Goal: Task Accomplishment & Management: Manage account settings

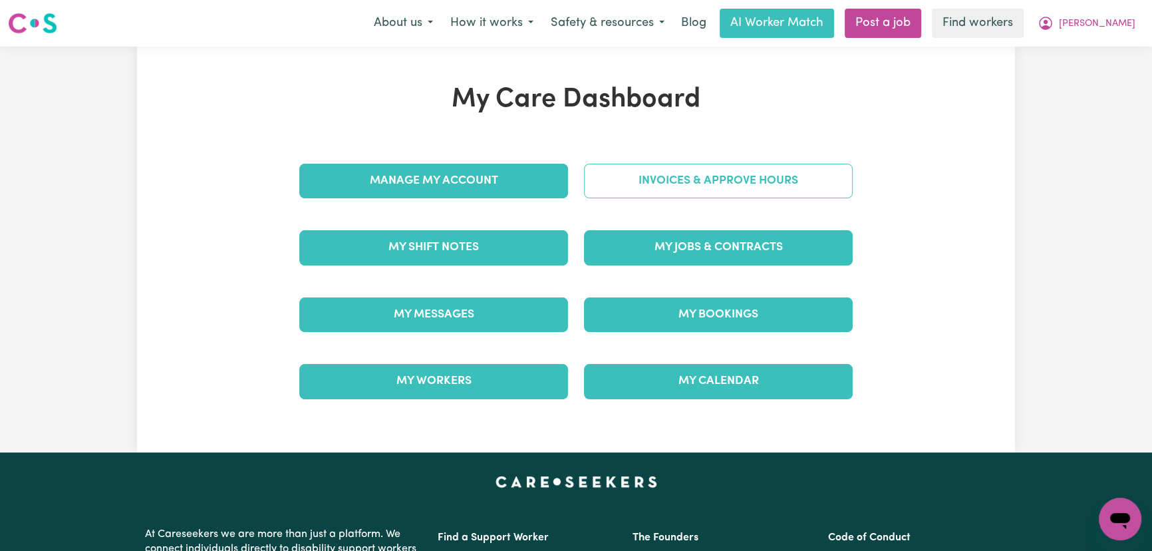
click at [644, 175] on link "Invoices & Approve Hours" at bounding box center [718, 181] width 269 height 35
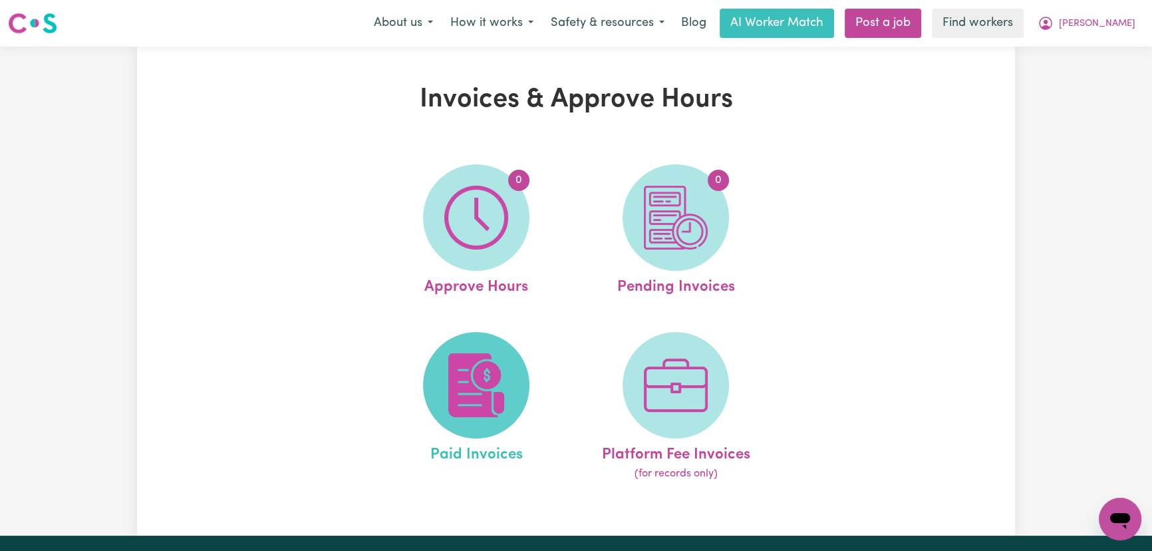
click at [503, 357] on img at bounding box center [476, 385] width 64 height 64
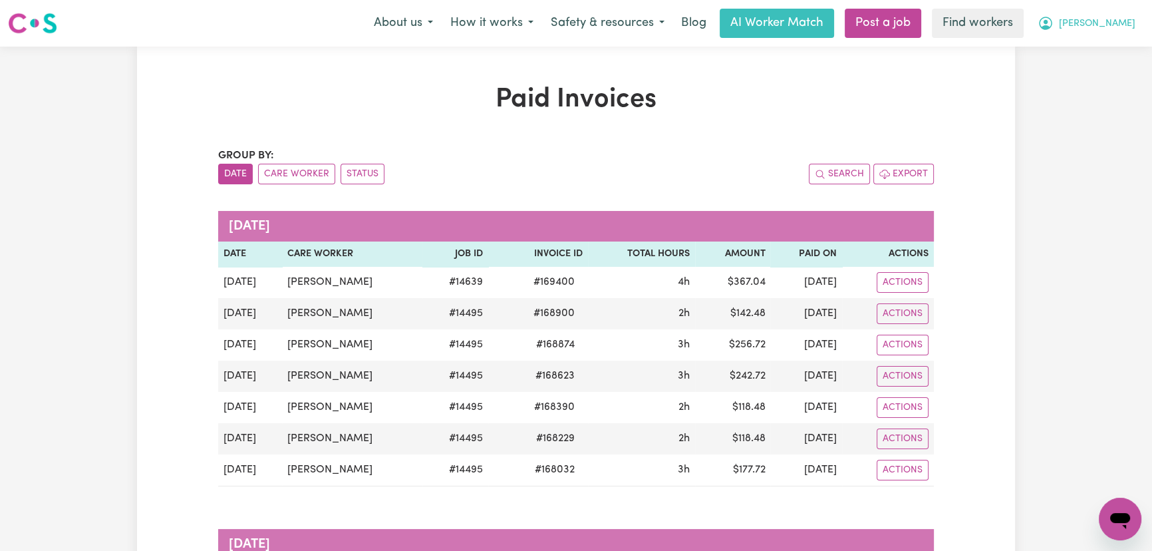
click at [1118, 17] on span "[PERSON_NAME]" at bounding box center [1097, 24] width 76 height 15
click at [1119, 53] on link "My Dashboard" at bounding box center [1090, 51] width 105 height 25
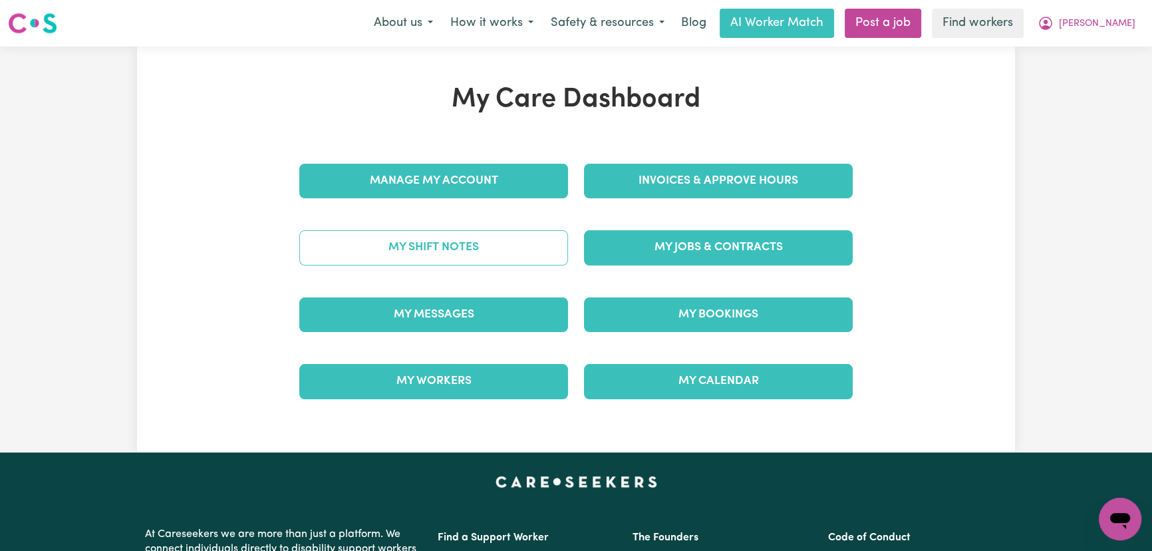
click at [459, 241] on link "My Shift Notes" at bounding box center [433, 247] width 269 height 35
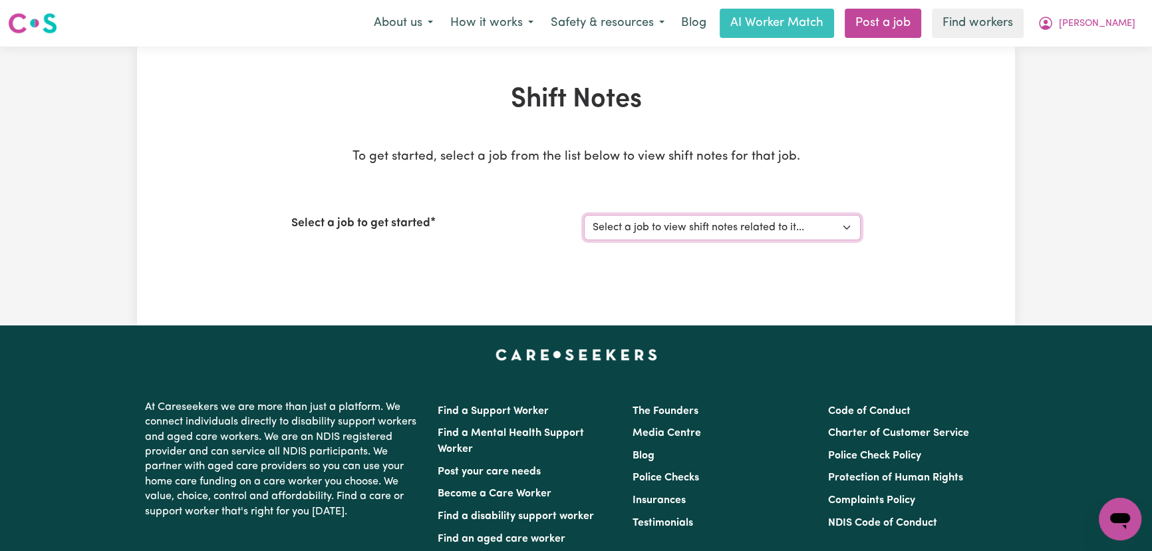
drag, startPoint x: 662, startPoint y: 227, endPoint x: 666, endPoint y: 239, distance: 12.8
click at [662, 227] on select "Select a job to view shift notes related to it... Support Worker needed Sundays…" at bounding box center [722, 227] width 277 height 25
click at [584, 215] on select "Select a job to view shift notes related to it... Support Worker needed Sundays…" at bounding box center [722, 227] width 277 height 25
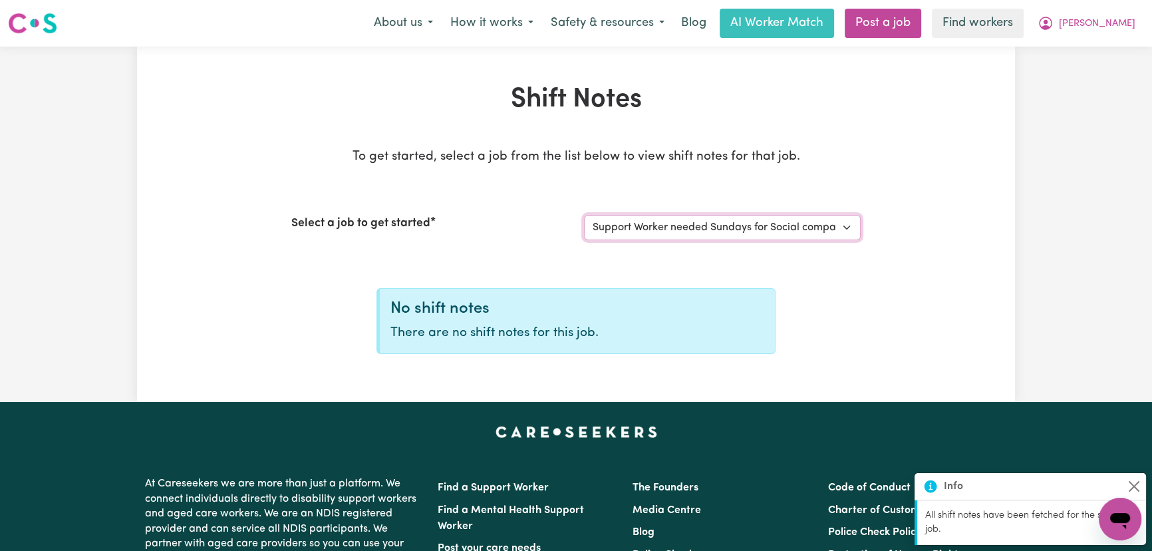
click at [686, 239] on select "Select a job to view shift notes related to it... Support Worker needed Sundays…" at bounding box center [722, 227] width 277 height 25
select select "14639"
click at [584, 215] on select "Select a job to view shift notes related to it... Support Worker needed Sundays…" at bounding box center [722, 227] width 277 height 25
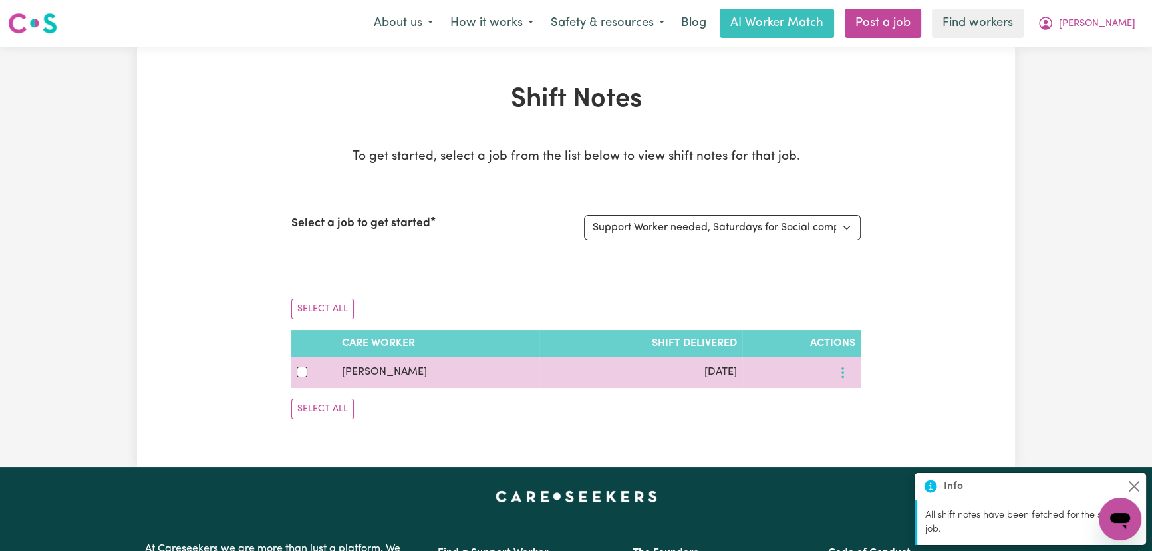
click at [834, 374] on button "More options" at bounding box center [842, 372] width 25 height 21
click at [877, 394] on link "View Shift Note" at bounding box center [891, 403] width 110 height 27
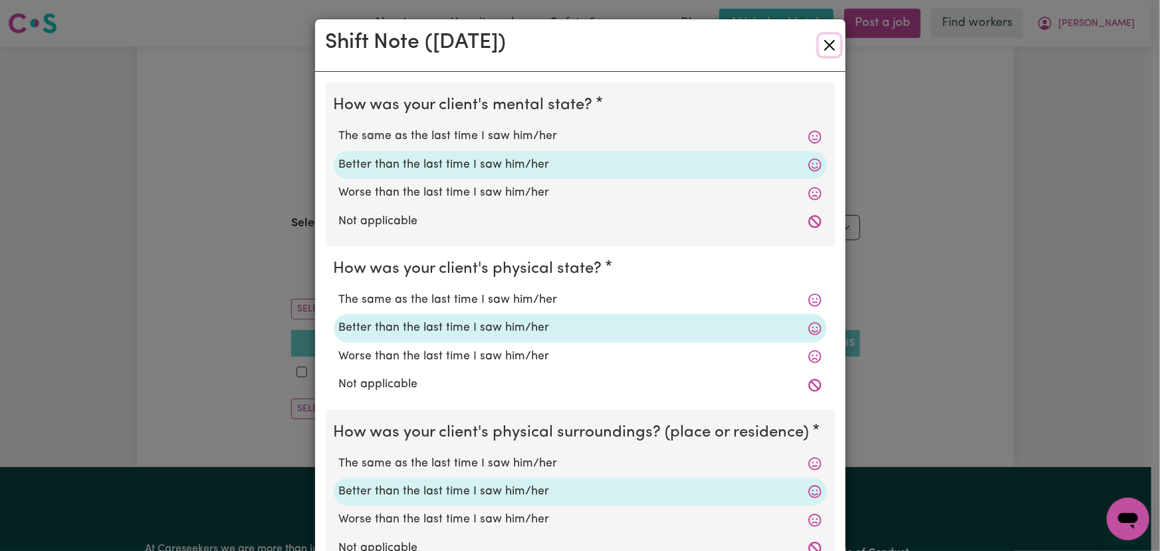
click at [825, 46] on button "Close" at bounding box center [829, 45] width 21 height 21
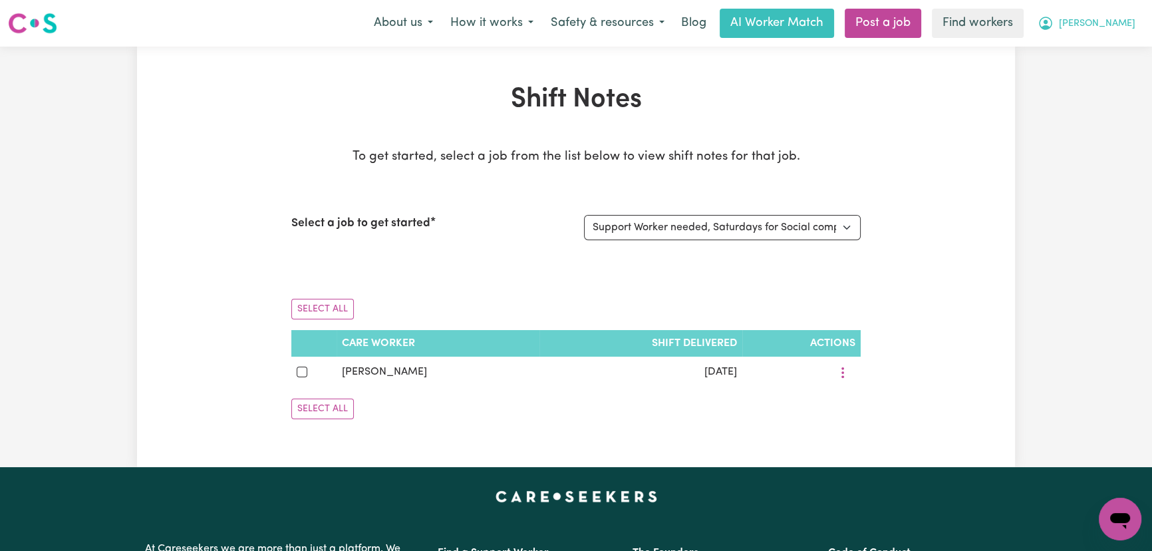
click at [1104, 27] on button "[PERSON_NAME]" at bounding box center [1086, 23] width 115 height 28
click at [1106, 50] on link "My Dashboard" at bounding box center [1090, 51] width 105 height 25
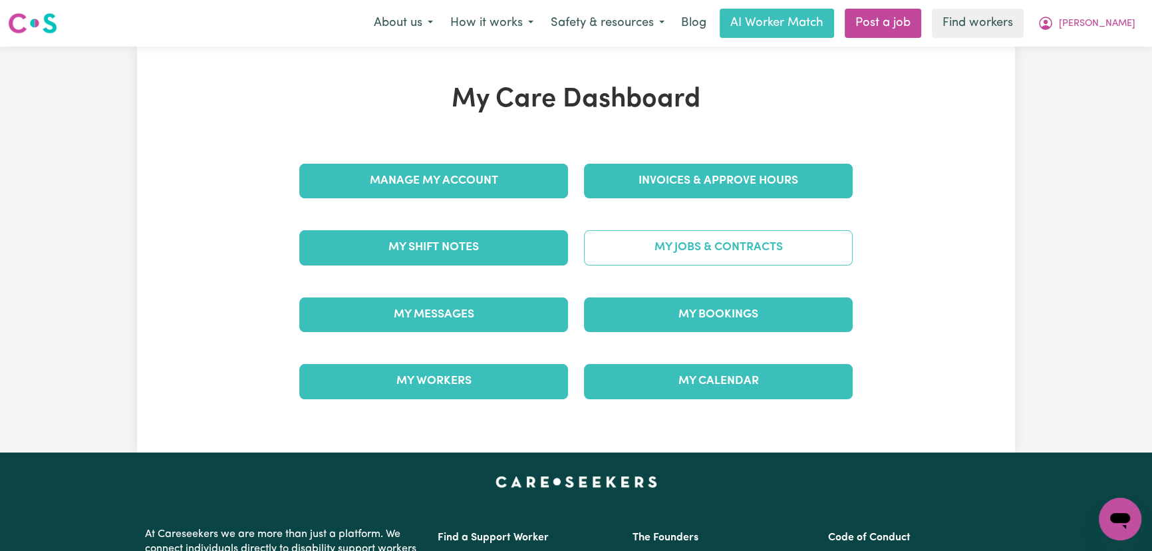
click at [732, 253] on link "My Jobs & Contracts" at bounding box center [718, 247] width 269 height 35
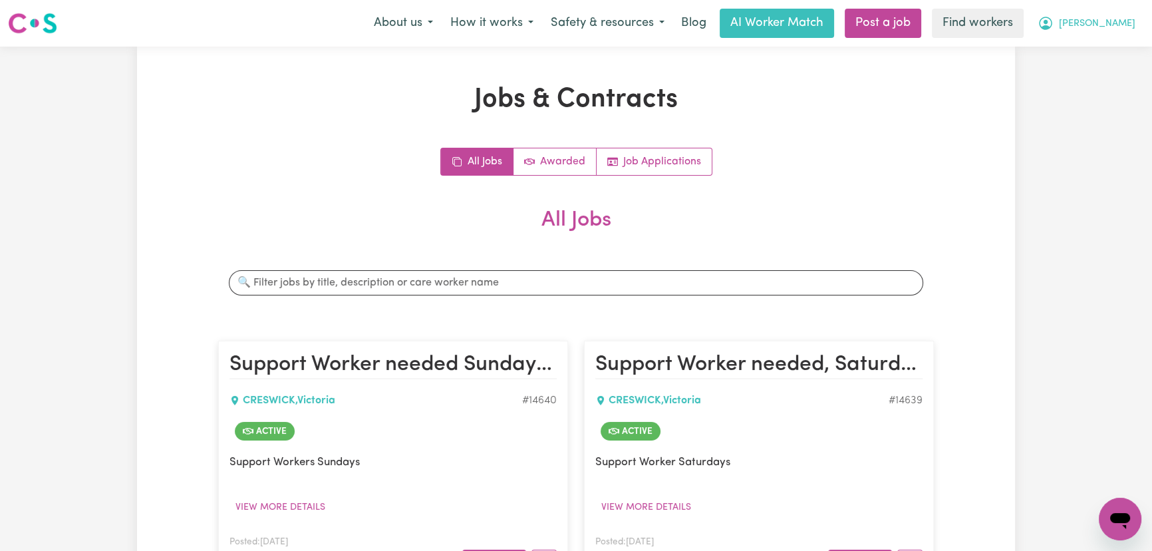
click at [1117, 29] on span "[PERSON_NAME]" at bounding box center [1097, 24] width 76 height 15
click at [1114, 52] on link "My Dashboard" at bounding box center [1090, 51] width 105 height 25
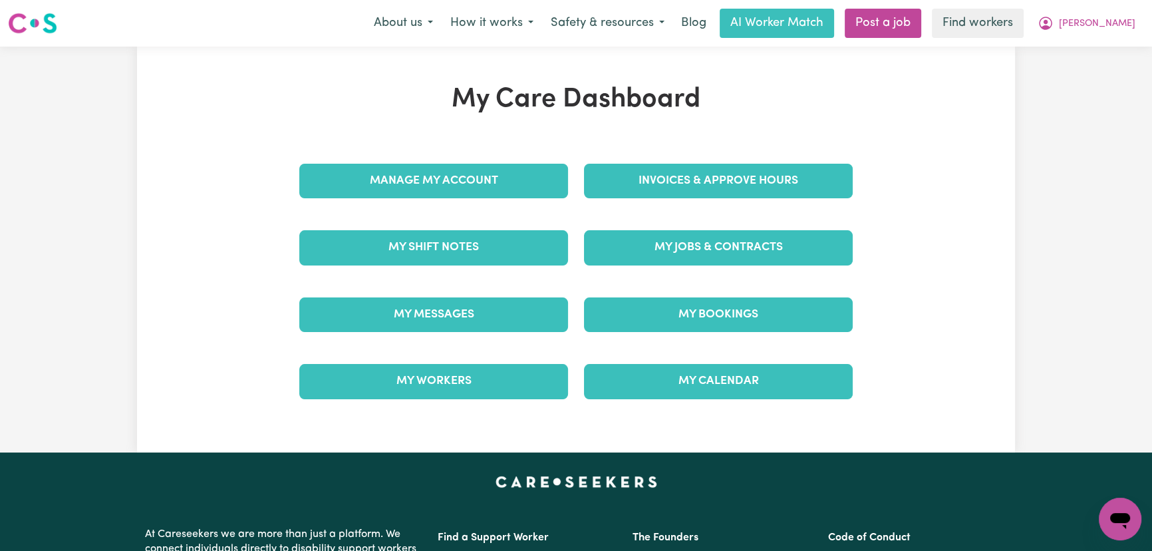
click at [658, 199] on div "Invoices & Approve Hours" at bounding box center [718, 181] width 285 height 66
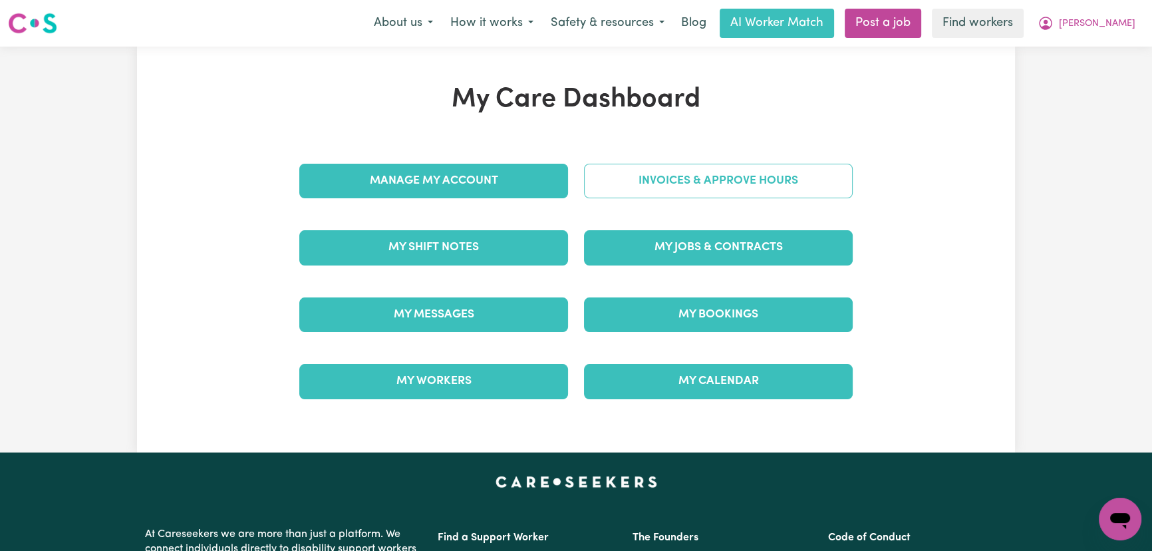
click at [666, 189] on link "Invoices & Approve Hours" at bounding box center [718, 181] width 269 height 35
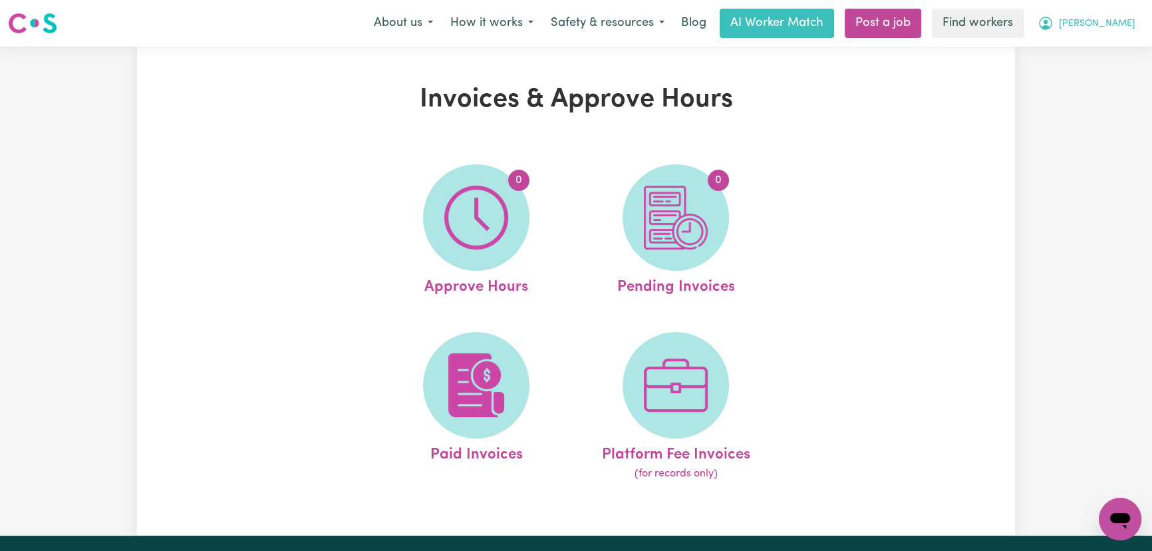
drag, startPoint x: 1125, startPoint y: 23, endPoint x: 1127, endPoint y: 33, distance: 10.2
click at [1125, 23] on span "[PERSON_NAME]" at bounding box center [1097, 24] width 76 height 15
click at [1110, 77] on link "Logout" at bounding box center [1090, 76] width 105 height 25
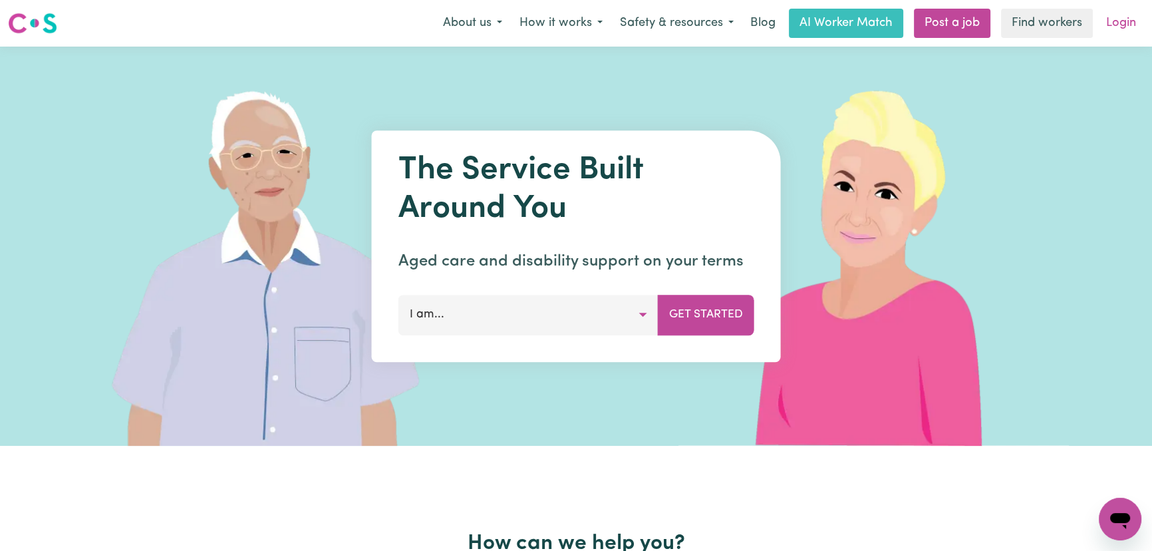
click at [1129, 18] on link "Login" at bounding box center [1121, 23] width 46 height 29
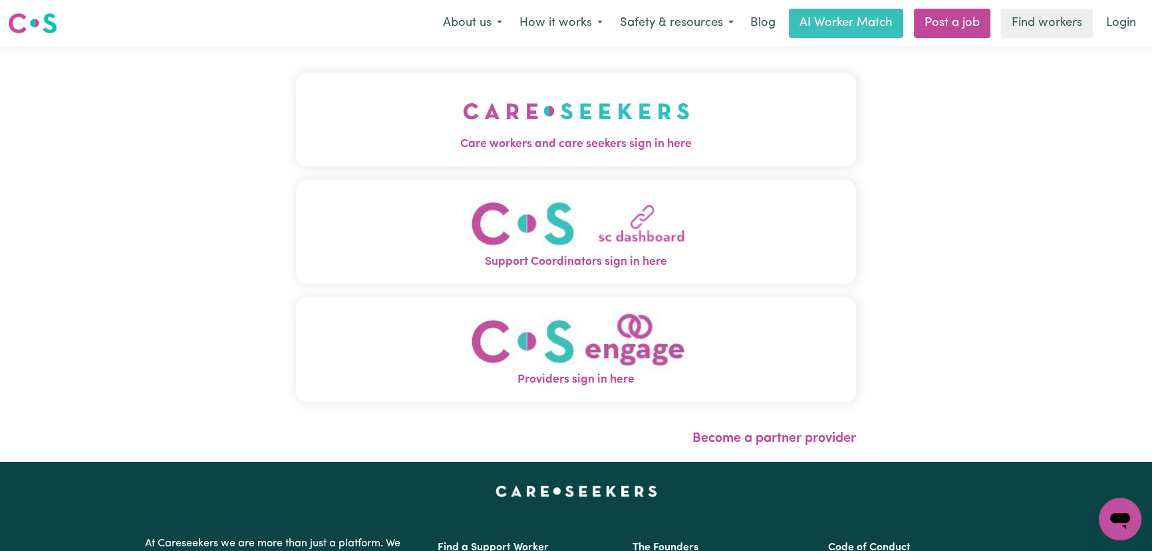
click at [556, 140] on span "Care workers and care seekers sign in here" at bounding box center [576, 144] width 560 height 17
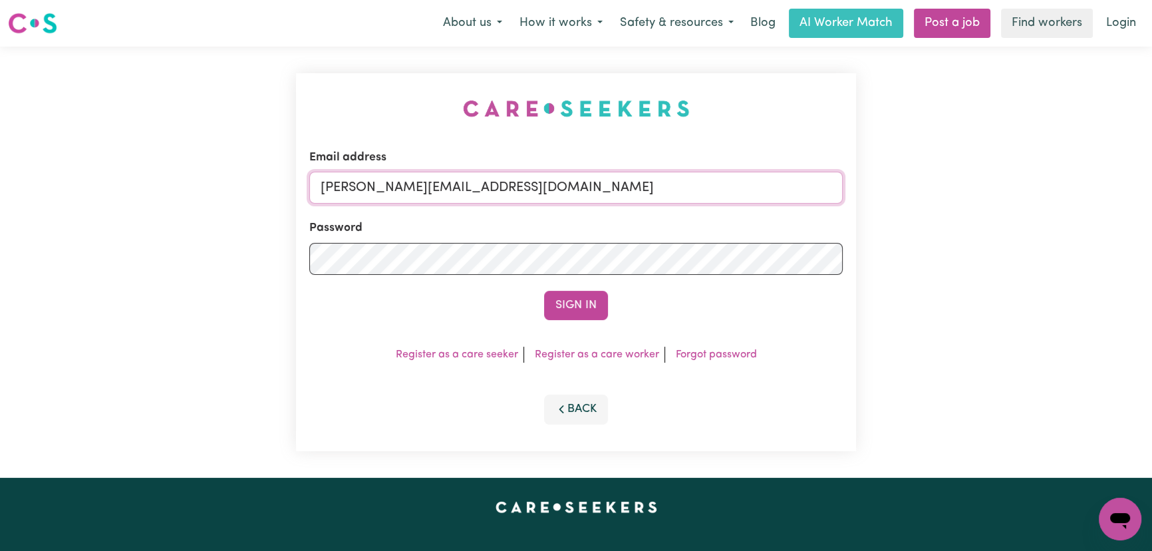
click at [609, 189] on input "[PERSON_NAME][EMAIL_ADDRESS][DOMAIN_NAME]" at bounding box center [575, 188] width 533 height 32
drag, startPoint x: 653, startPoint y: 186, endPoint x: 390, endPoint y: 186, distance: 263.3
click at [390, 186] on input "[EMAIL_ADDRESS][PERSON_NAME][DOMAIN_NAME]" at bounding box center [575, 188] width 533 height 32
type input "[EMAIL_ADDRESS][PERSON_NAME][DOMAIN_NAME]"
click at [583, 301] on button "Sign In" at bounding box center [576, 305] width 64 height 29
